Goal: Book appointment/travel/reservation

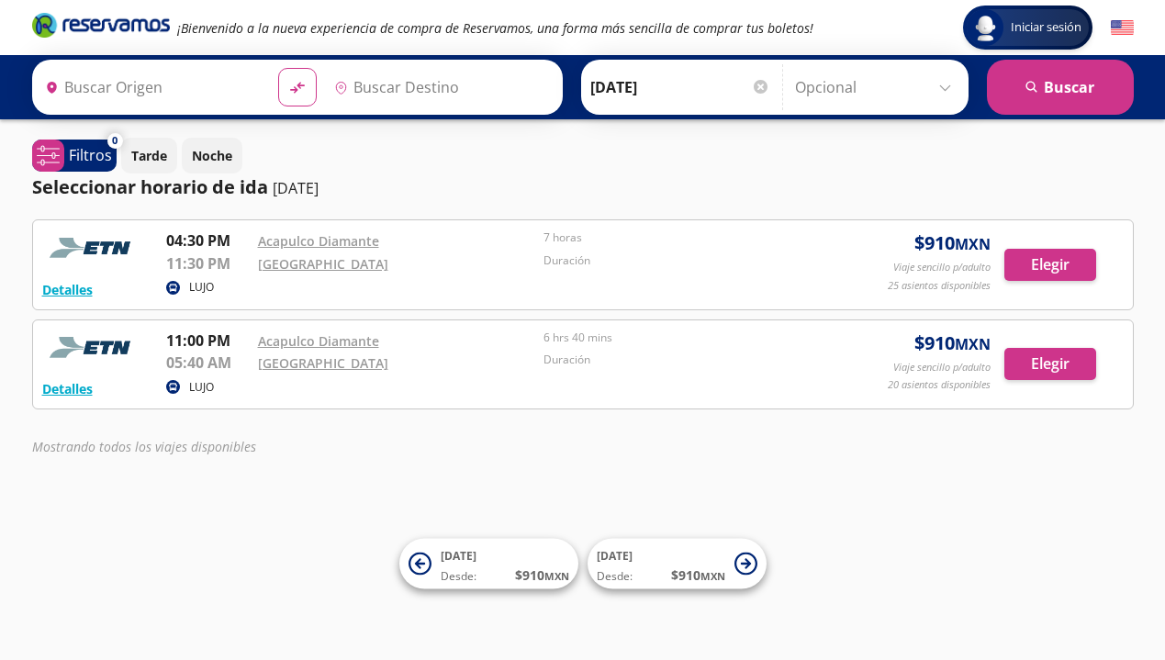
type input "Acapulco Diamante, [GEOGRAPHIC_DATA]"
type input "[GEOGRAPHIC_DATA], [GEOGRAPHIC_DATA]"
click at [63, 388] on button "Detalles" at bounding box center [67, 388] width 50 height 19
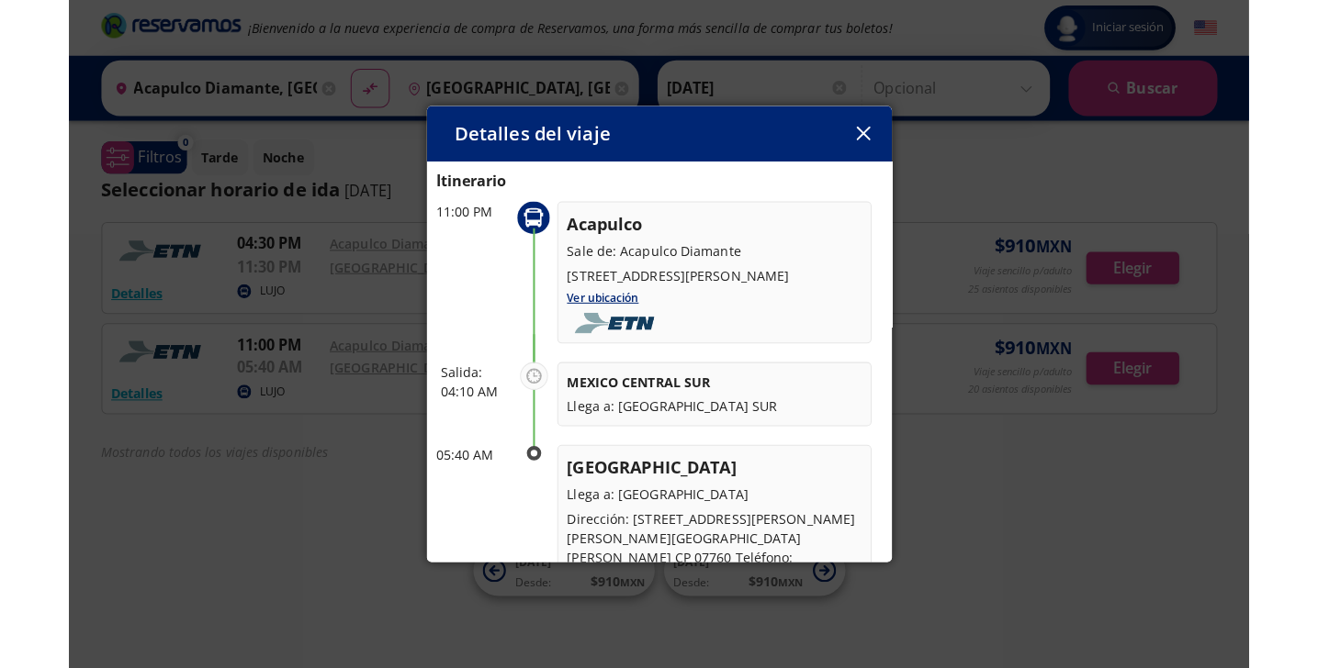
scroll to position [58, 0]
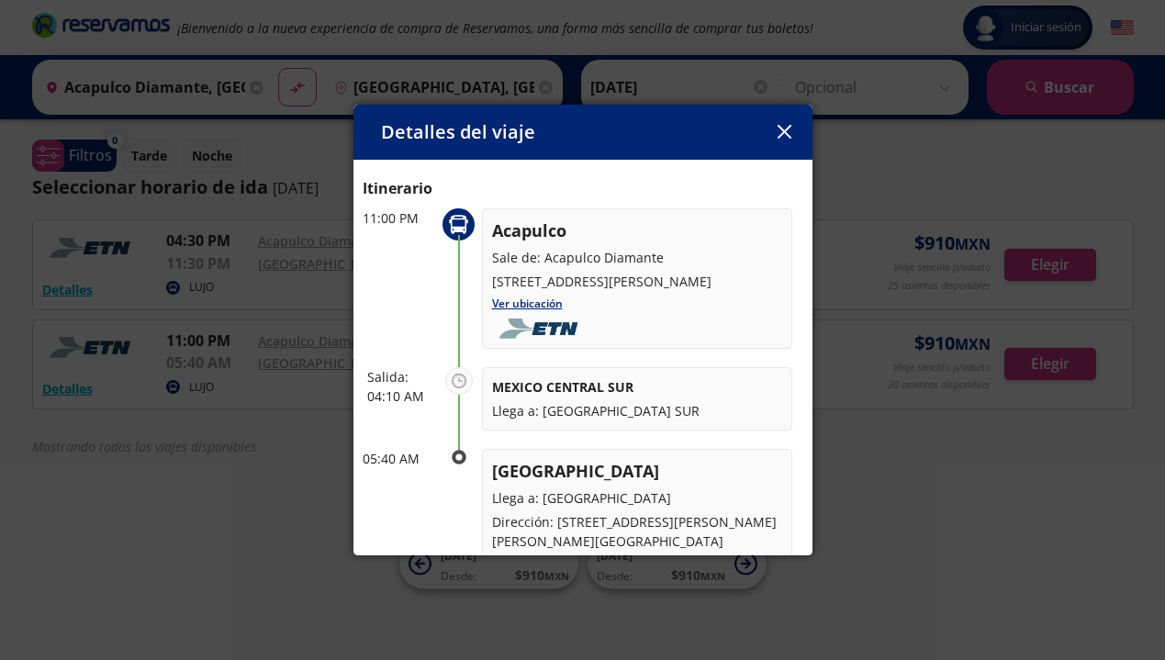
click at [786, 135] on icon "button" at bounding box center [785, 132] width 14 height 14
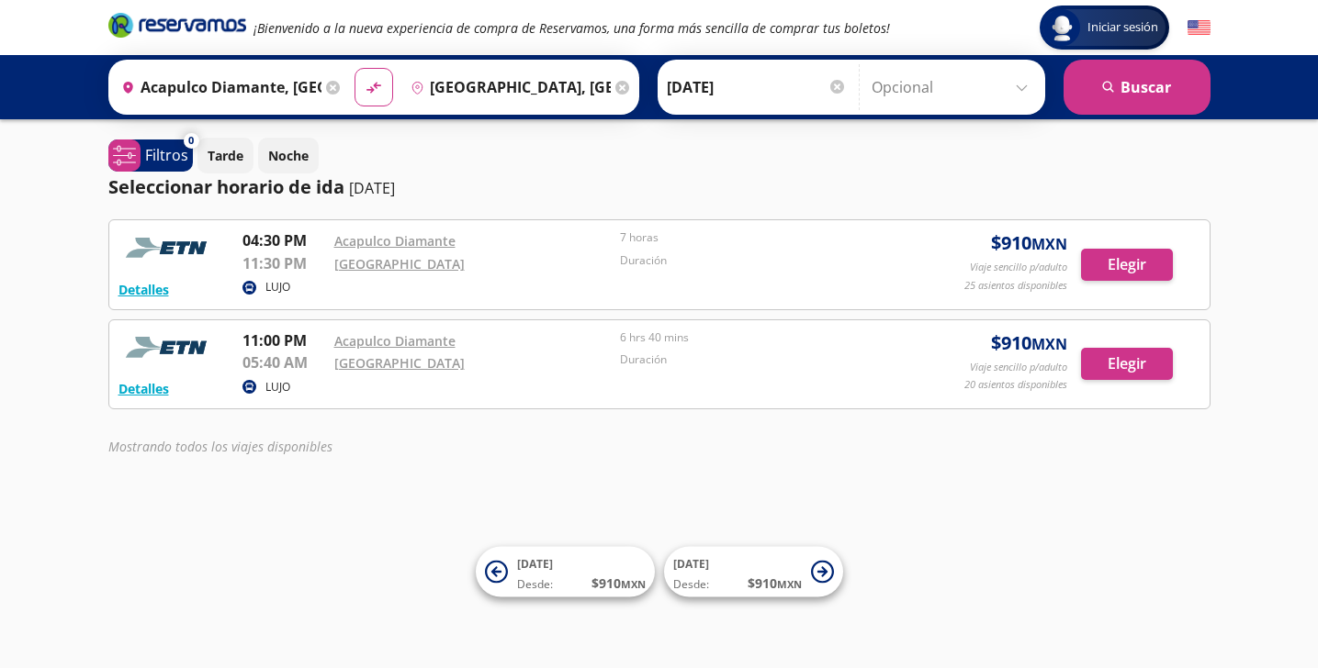
click at [756, 84] on input "[DATE]" at bounding box center [757, 87] width 180 height 46
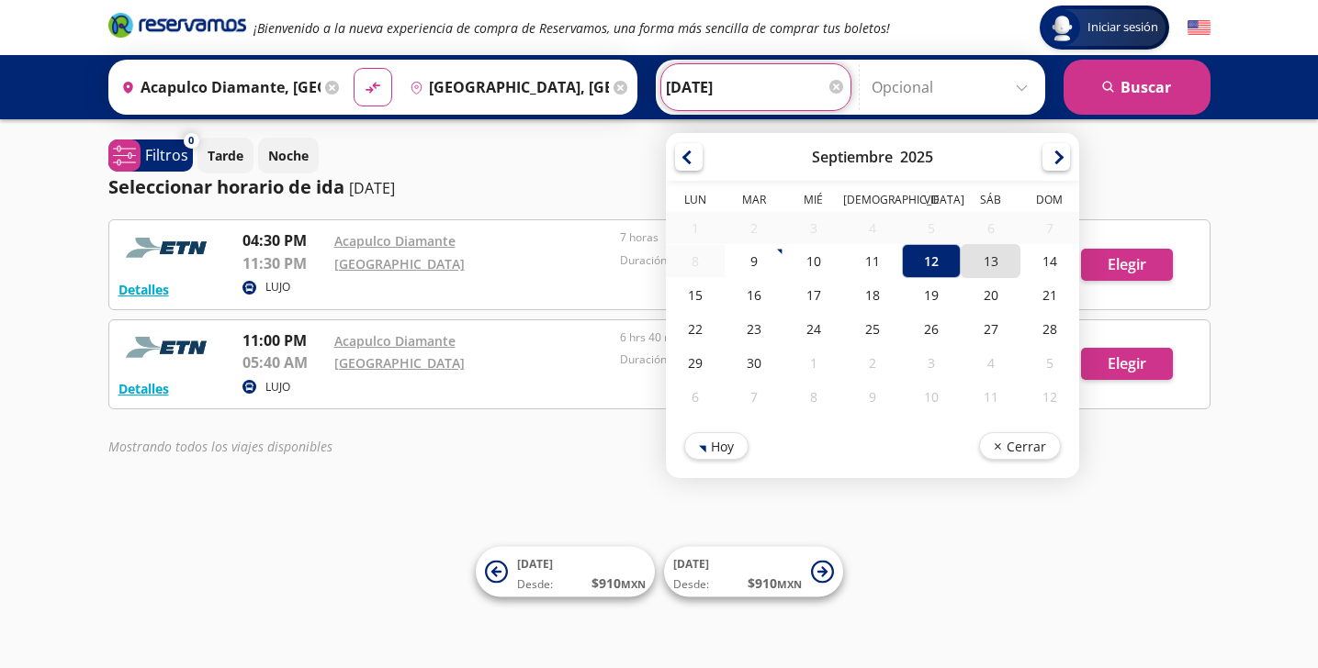
click at [1015, 262] on div "13" at bounding box center [989, 261] width 59 height 34
type input "[DATE]"
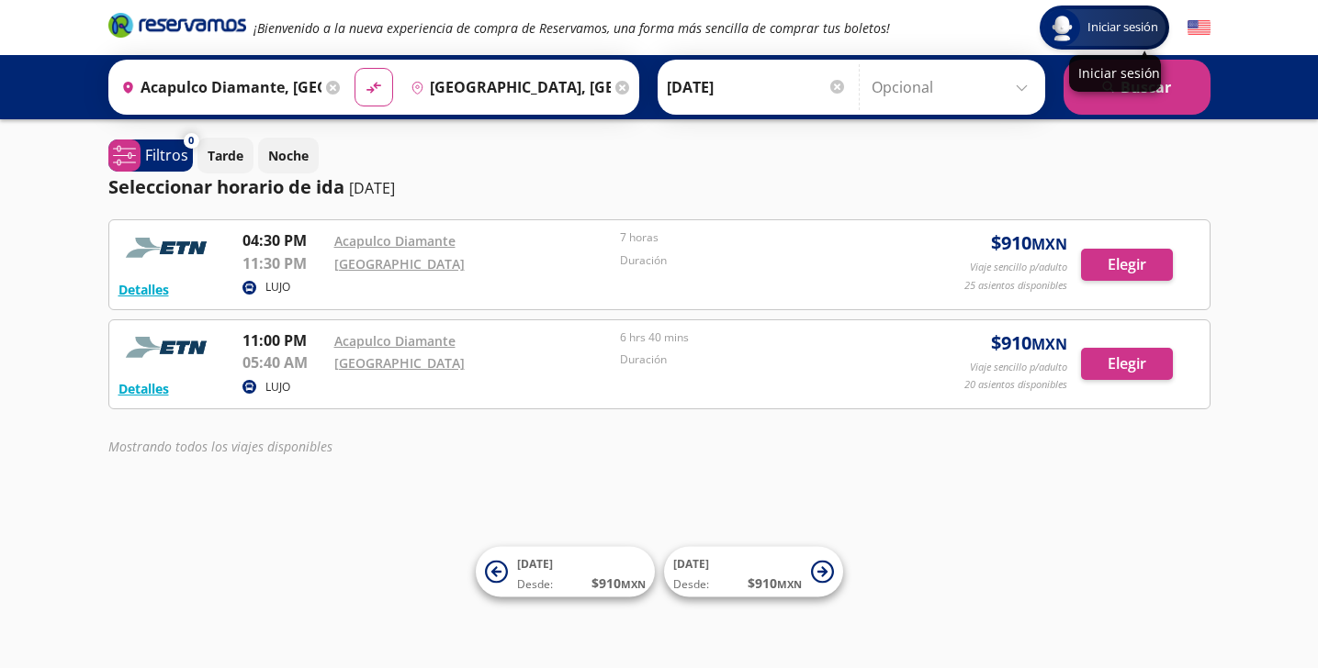
click at [1121, 84] on div "Iniciar sesión" at bounding box center [1115, 73] width 92 height 37
click at [1102, 100] on button "search [GEOGRAPHIC_DATA]" at bounding box center [1136, 87] width 147 height 55
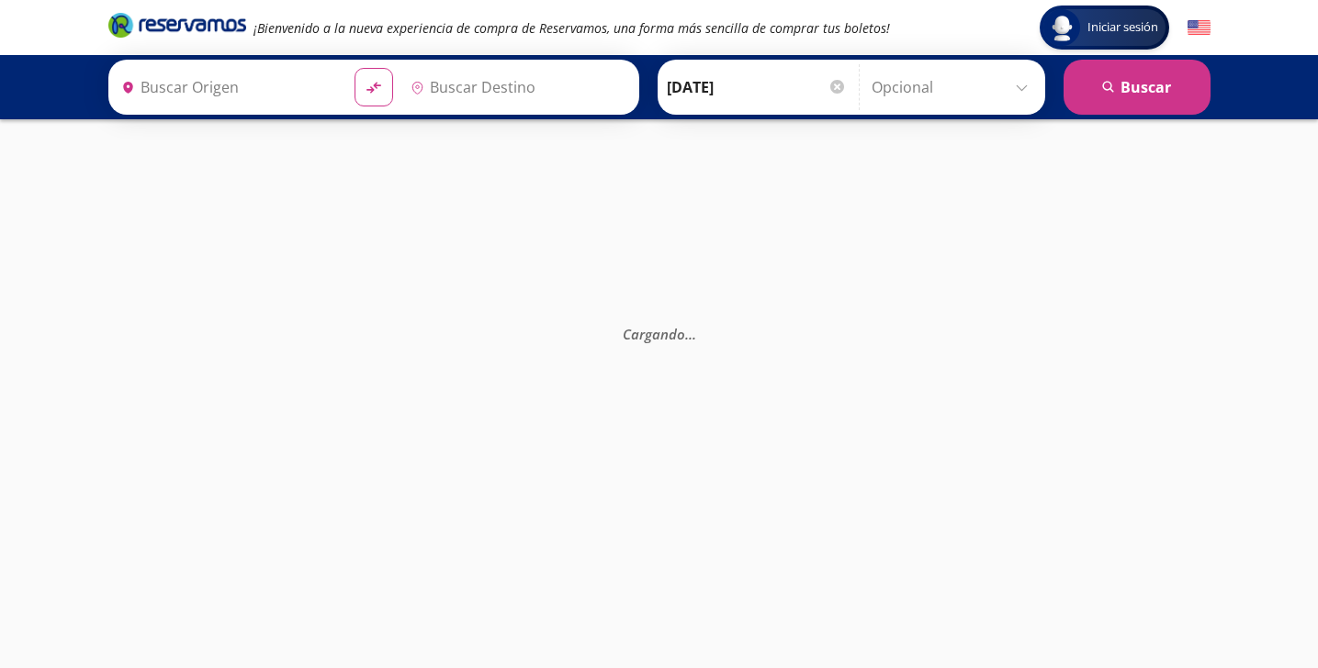
type input "[GEOGRAPHIC_DATA], [GEOGRAPHIC_DATA]"
type input "Acapulco Diamante, [GEOGRAPHIC_DATA]"
